Goal: Information Seeking & Learning: Find specific page/section

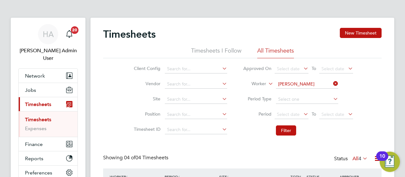
scroll to position [16, 55]
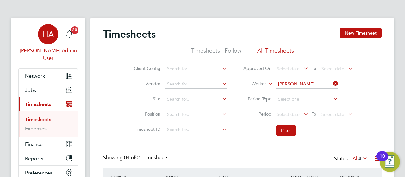
click at [55, 36] on div "HA" at bounding box center [48, 34] width 20 height 20
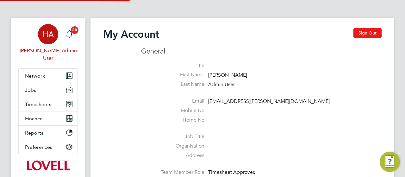
click at [361, 33] on button "Sign Out" at bounding box center [367, 33] width 28 height 10
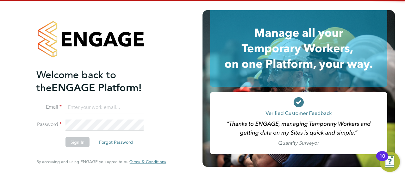
drag, startPoint x: 95, startPoint y: 104, endPoint x: 100, endPoint y: 108, distance: 6.6
click at [95, 104] on input at bounding box center [104, 107] width 78 height 11
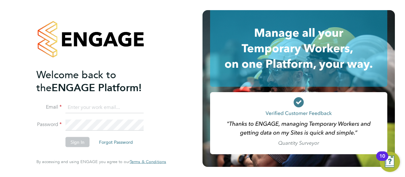
type input "engagemasterlogins@hays.com"
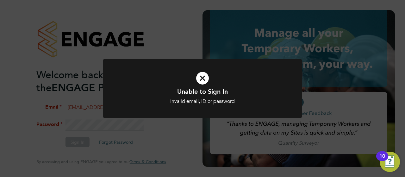
click at [68, 83] on div "Unable to Sign In Invalid email, ID or password Cancel Okay" at bounding box center [202, 88] width 405 height 177
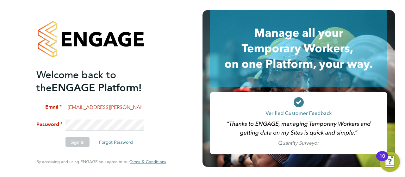
click at [40, 124] on li "Password" at bounding box center [97, 127] width 123 height 17
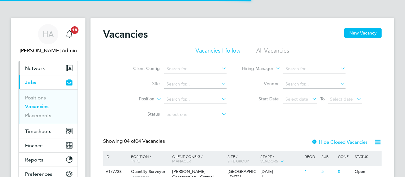
click at [45, 66] on button "Network" at bounding box center [48, 68] width 59 height 14
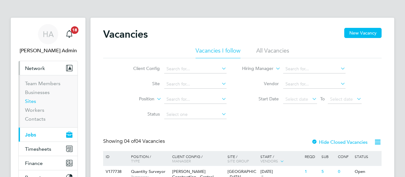
click at [28, 100] on link "Sites" at bounding box center [30, 101] width 11 height 6
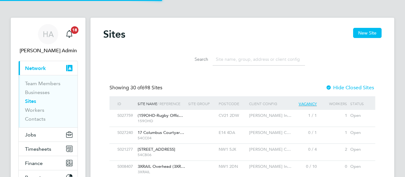
click at [240, 59] on input at bounding box center [259, 59] width 92 height 12
paste input "Liverpool ACC"
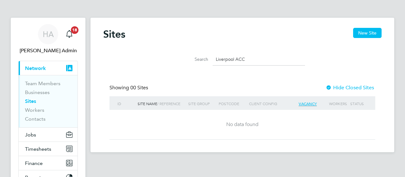
drag, startPoint x: 251, startPoint y: 59, endPoint x: 187, endPoint y: 63, distance: 64.0
click at [187, 63] on div "Search Liverpool ACC" at bounding box center [242, 59] width 125 height 12
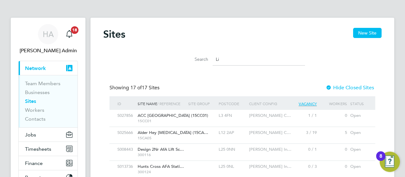
type input "L"
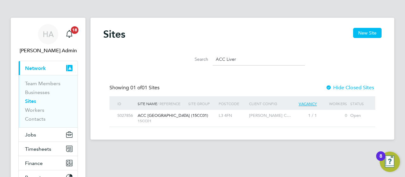
type input "ACC Liver"
click at [193, 115] on div at bounding box center [202, 116] width 30 height 12
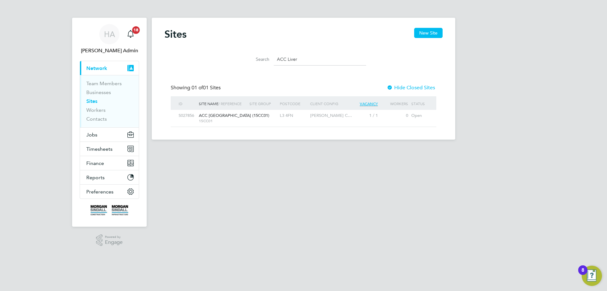
scroll to position [12, 41]
click at [114, 32] on span "HA" at bounding box center [109, 34] width 11 height 8
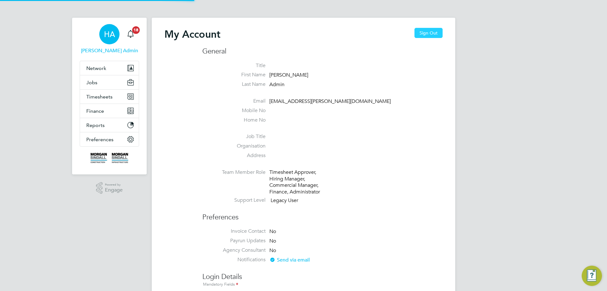
click at [404, 33] on button "Sign Out" at bounding box center [429, 33] width 28 height 10
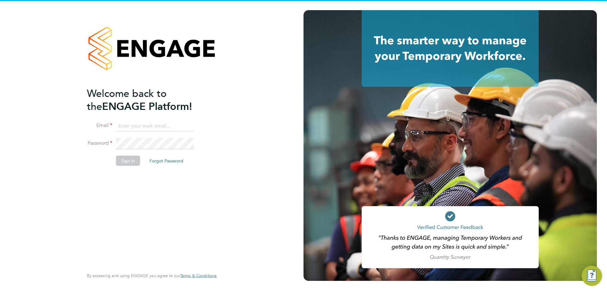
click at [154, 121] on input at bounding box center [155, 125] width 78 height 11
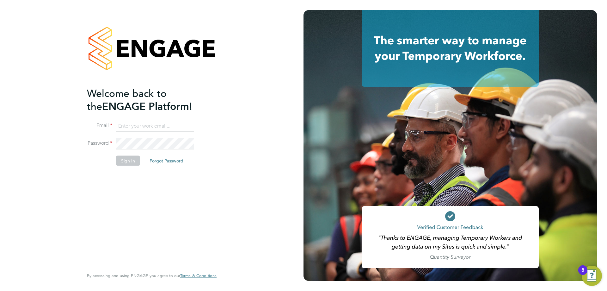
type input "vendorkeyaccounts2@hays.com"
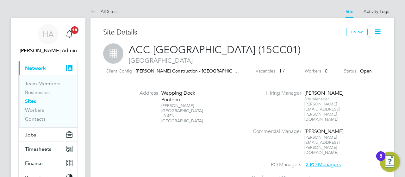
click at [146, 48] on span "ACC Liverpool (15CC01)" at bounding box center [215, 50] width 172 height 12
click at [227, 52] on span "ACC Liverpool (15CC01)" at bounding box center [215, 50] width 172 height 12
click at [227, 52] on span "ACC [GEOGRAPHIC_DATA] (15CC01)" at bounding box center [215, 50] width 172 height 12
copy span "15CC01"
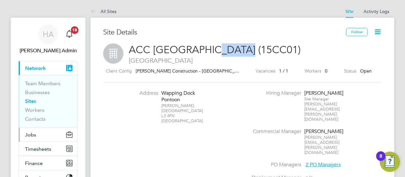
click at [45, 131] on button "Jobs" at bounding box center [48, 134] width 59 height 14
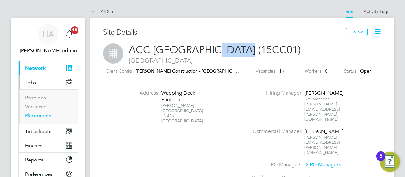
click at [41, 117] on link "Placements" at bounding box center [38, 115] width 26 height 6
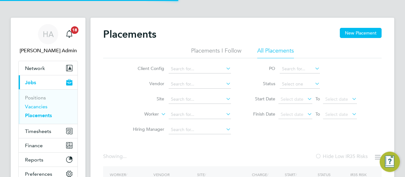
click at [41, 108] on link "Vacancies" at bounding box center [36, 106] width 22 height 6
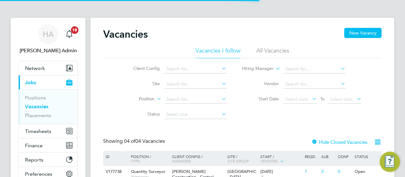
click at [263, 49] on li "All Vacancies" at bounding box center [272, 52] width 33 height 11
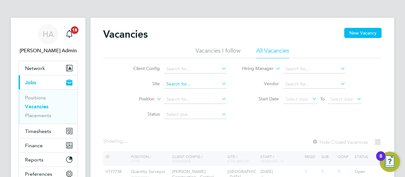
click at [177, 84] on input at bounding box center [195, 84] width 62 height 9
paste input "15CC01"
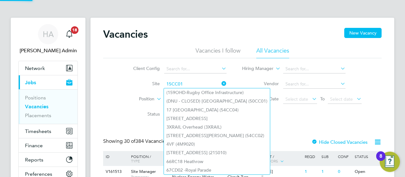
drag, startPoint x: 178, startPoint y: 83, endPoint x: 193, endPoint y: 84, distance: 14.9
click at [187, 83] on input "15CC01" at bounding box center [195, 84] width 62 height 9
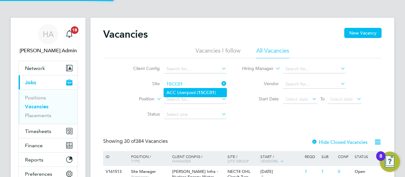
click at [196, 91] on li "ACC Liverpool ( 15CC01 )" at bounding box center [195, 92] width 63 height 9
type input "ACC [GEOGRAPHIC_DATA] (15CC01)"
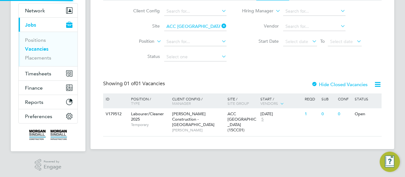
scroll to position [58, 0]
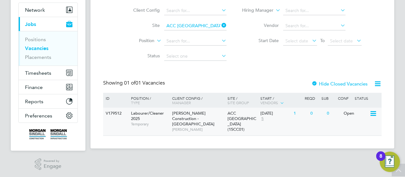
click at [203, 127] on span "[PERSON_NAME]" at bounding box center [198, 129] width 52 height 5
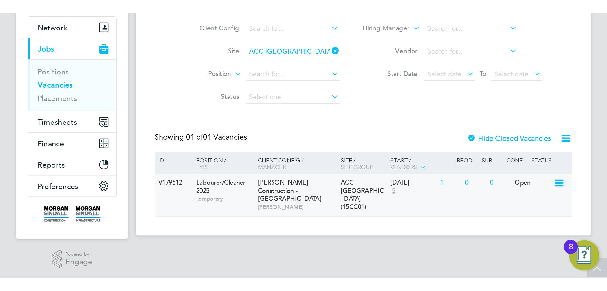
scroll to position [0, 0]
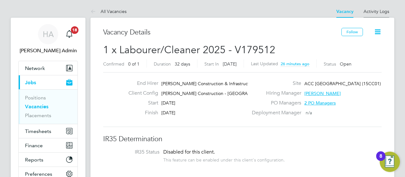
click at [380, 11] on link "Activity Logs" at bounding box center [376, 12] width 26 height 6
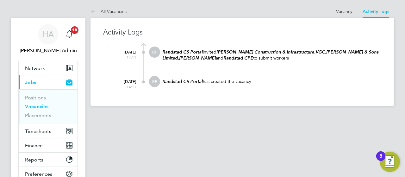
click at [347, 10] on link "Vacancy" at bounding box center [344, 12] width 16 height 6
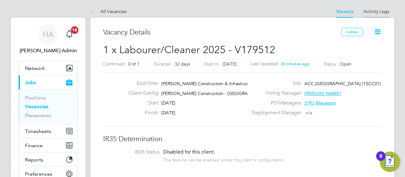
click at [369, 12] on link "Activity Logs" at bounding box center [376, 12] width 26 height 6
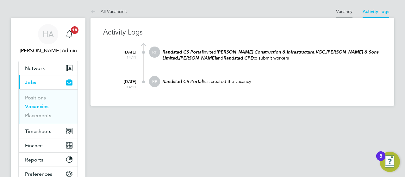
click at [347, 11] on link "Vacancy" at bounding box center [344, 12] width 16 height 6
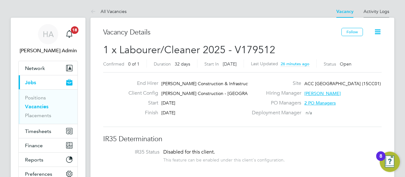
click at [379, 12] on link "Activity Logs" at bounding box center [376, 12] width 26 height 6
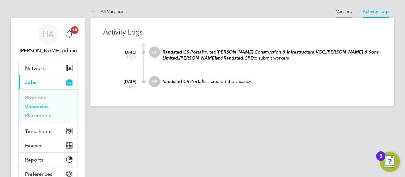
click at [345, 10] on link "Vacancy" at bounding box center [344, 12] width 16 height 6
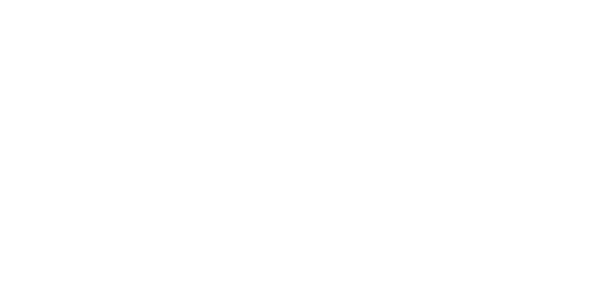
scroll to position [3, 3]
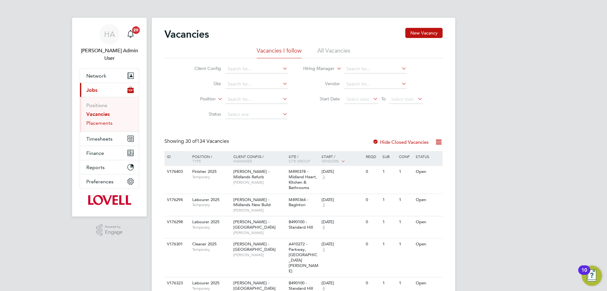
click at [105, 120] on link "Placements" at bounding box center [99, 123] width 26 height 6
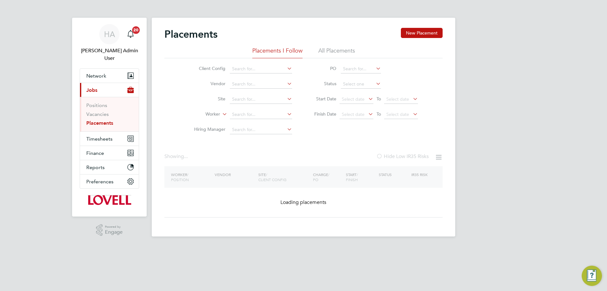
click at [349, 53] on li "All Placements" at bounding box center [336, 52] width 37 height 11
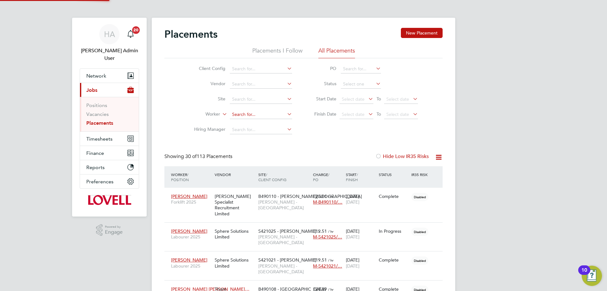
click at [241, 114] on input at bounding box center [261, 114] width 62 height 9
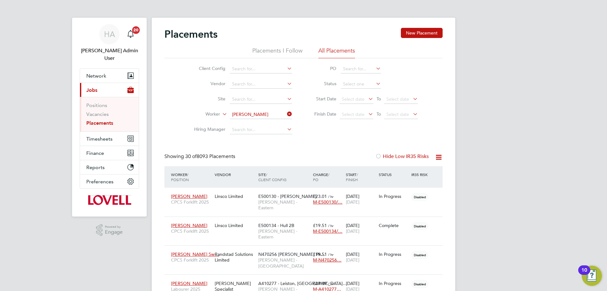
click at [266, 140] on li "Dean R awlins" at bounding box center [261, 140] width 63 height 9
type input "Dean Rawlins"
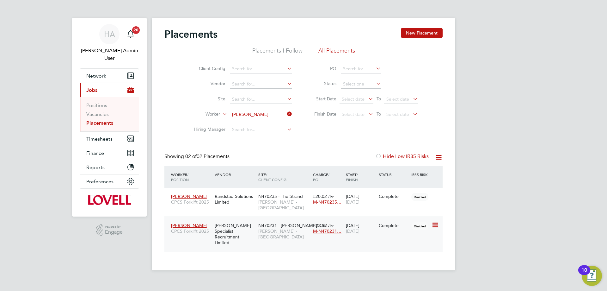
click at [259, 228] on span "Lovell - North West" at bounding box center [284, 233] width 52 height 11
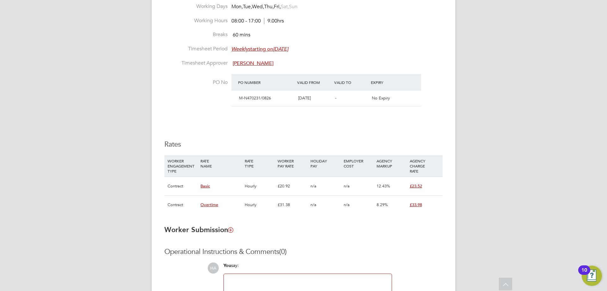
scroll to position [285, 0]
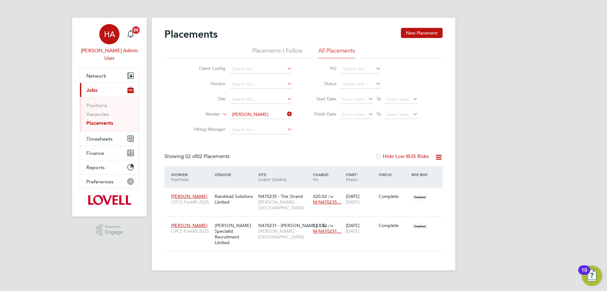
click at [114, 31] on span "HA" at bounding box center [109, 34] width 11 height 8
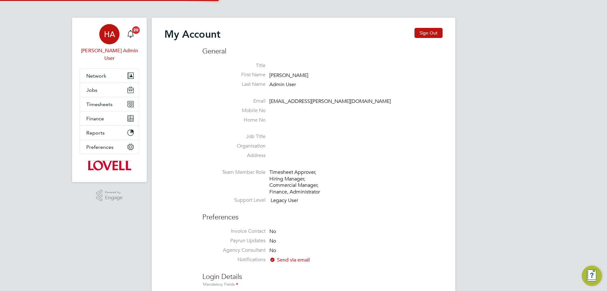
click at [412, 34] on div "My Account Sign Out" at bounding box center [303, 37] width 278 height 19
click at [417, 33] on button "Sign Out" at bounding box center [429, 33] width 28 height 10
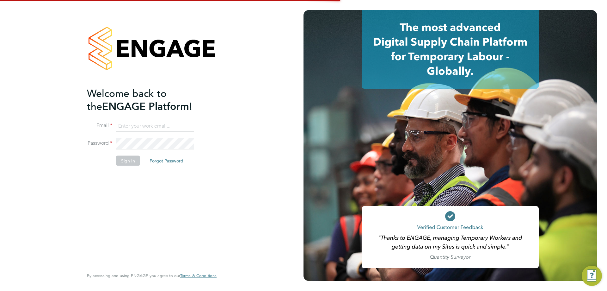
click at [165, 125] on input at bounding box center [155, 125] width 78 height 11
type input "engagemasterlogins@hays.com"
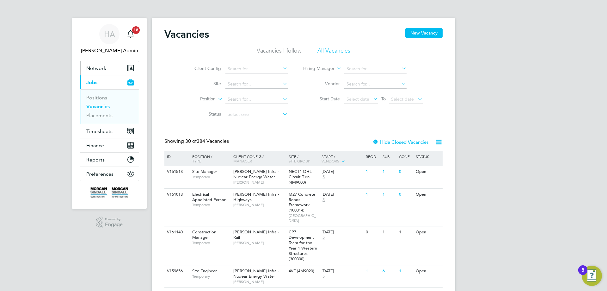
click at [99, 71] on span "Network" at bounding box center [96, 68] width 20 height 6
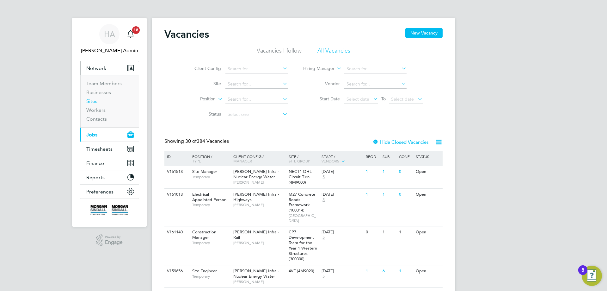
click at [91, 99] on link "Sites" at bounding box center [91, 101] width 11 height 6
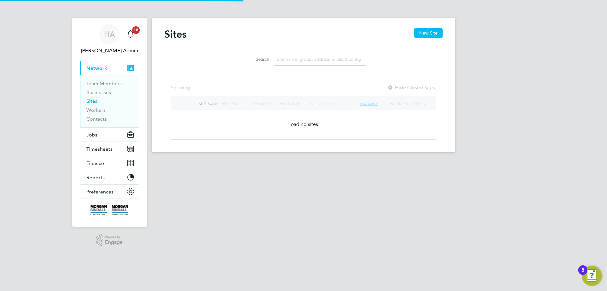
click at [293, 57] on input at bounding box center [320, 59] width 92 height 12
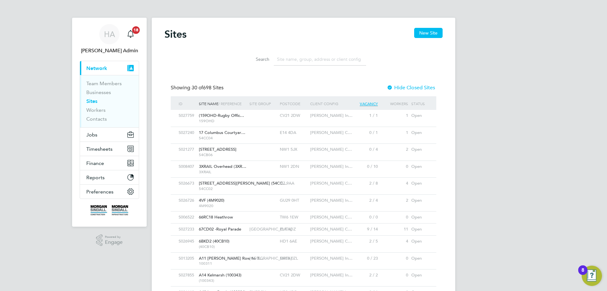
type input "L"
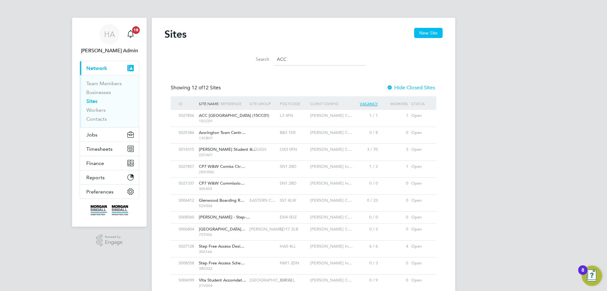
type input "ACC"
click at [254, 115] on div at bounding box center [263, 116] width 30 height 12
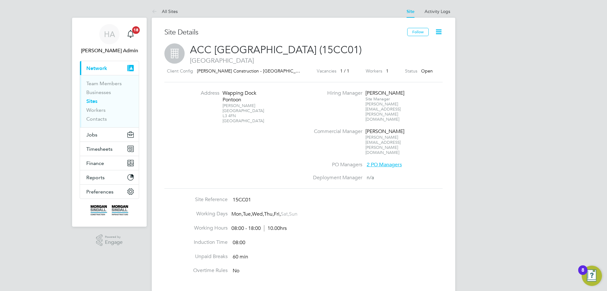
drag, startPoint x: 0, startPoint y: 0, endPoint x: 223, endPoint y: 92, distance: 241.6
click at [223, 92] on div "[GEOGRAPHIC_DATA] Pontoon Keel Wharf Liverpool L3 4FN [GEOGRAPHIC_DATA]" at bounding box center [243, 107] width 40 height 34
copy div "Wapping Dock Pontoon Keel Wharf Liverpool L3 4FN"
